Goal: Navigation & Orientation: Find specific page/section

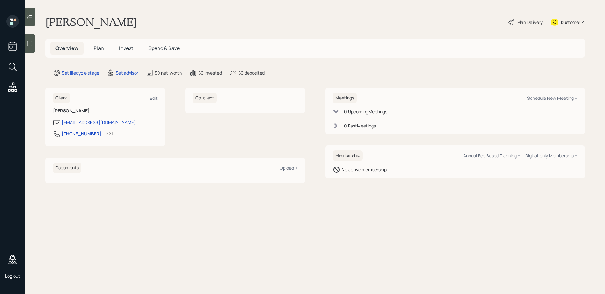
click at [102, 50] on span "Plan" at bounding box center [99, 48] width 10 height 7
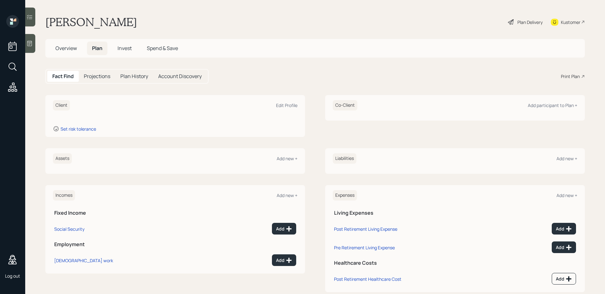
click at [73, 50] on span "Overview" at bounding box center [65, 48] width 21 height 7
